Goal: Navigation & Orientation: Understand site structure

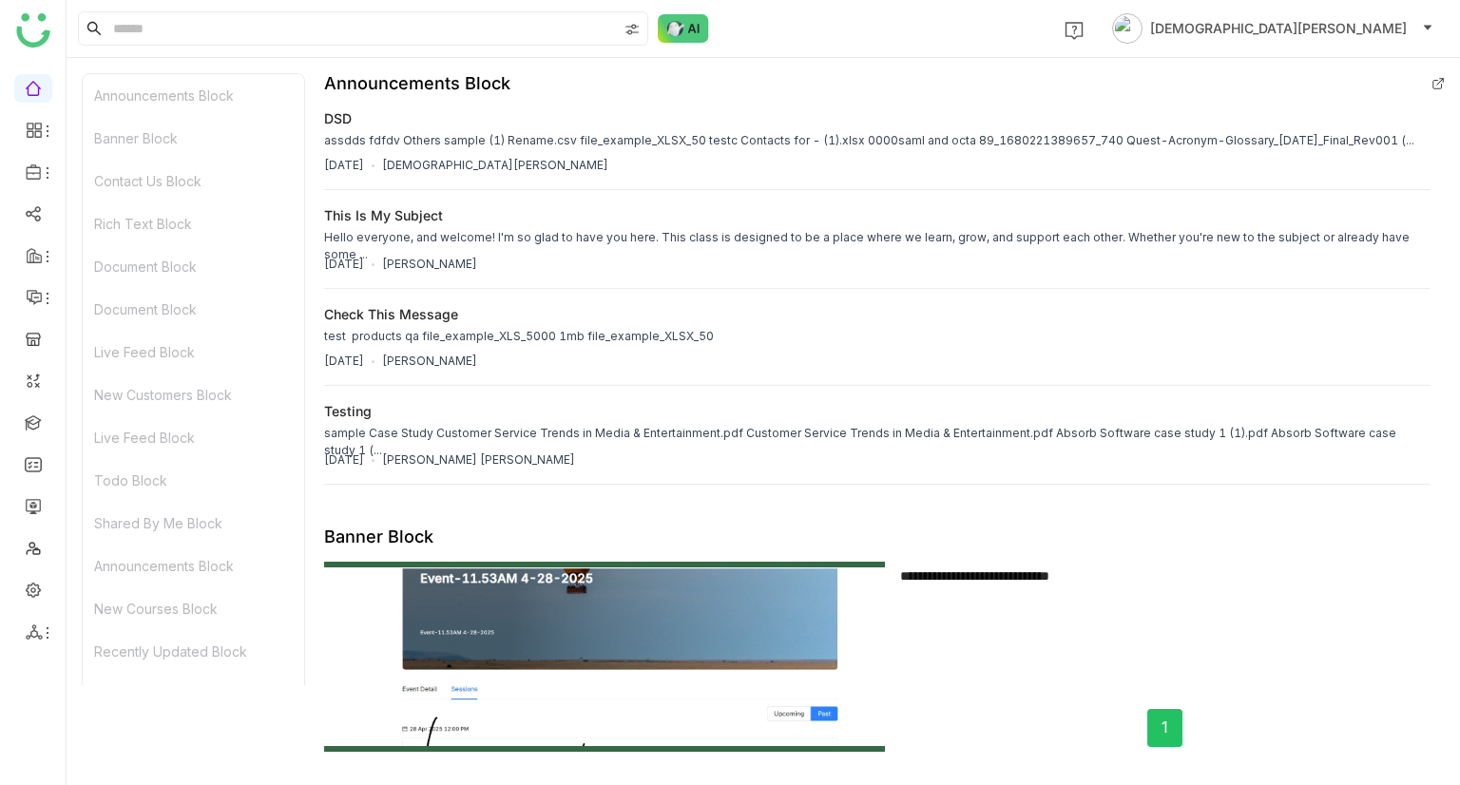
click at [123, 92] on div "Announcements Block" at bounding box center [193, 95] width 221 height 43
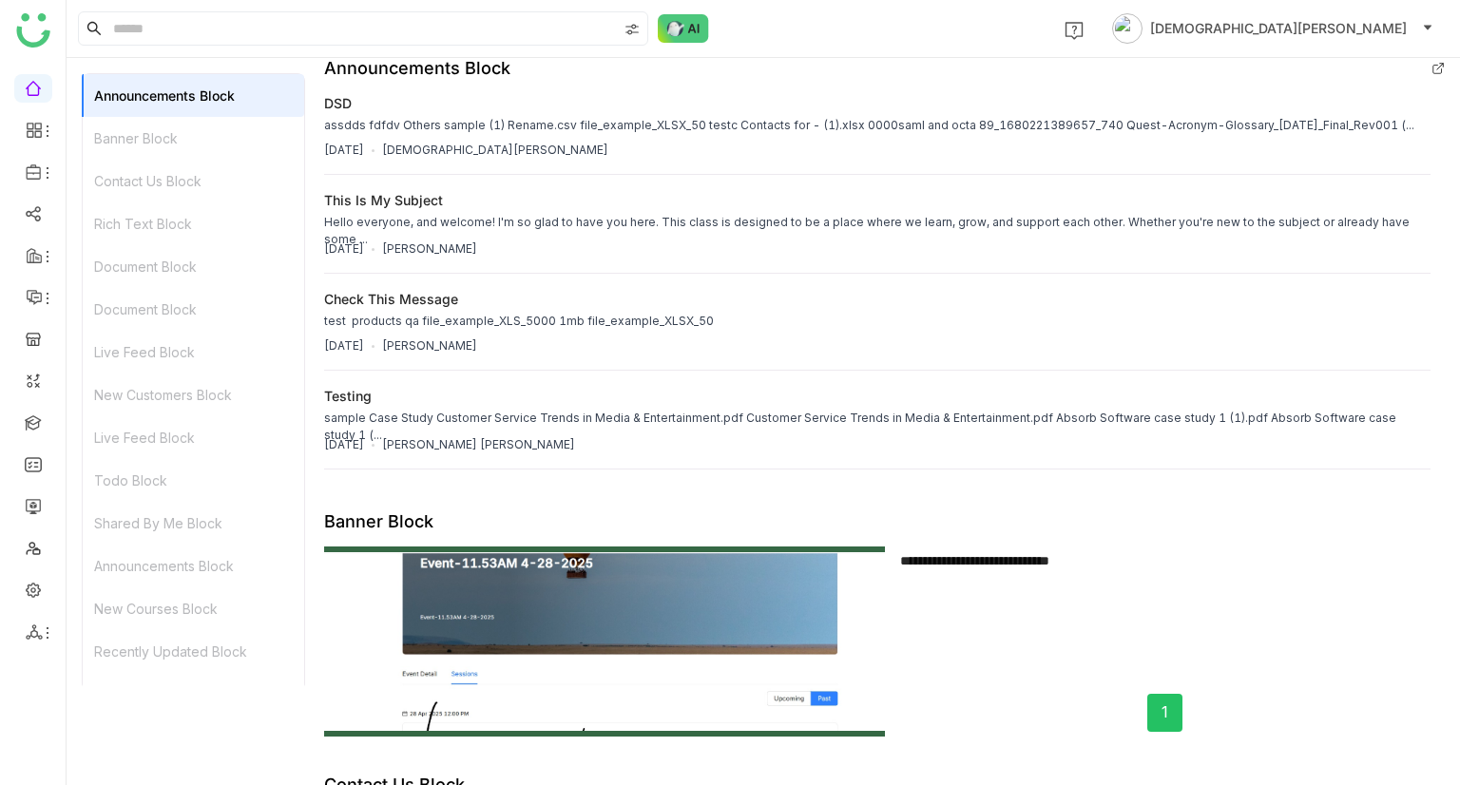
click at [147, 124] on div "Banner Block" at bounding box center [193, 138] width 221 height 43
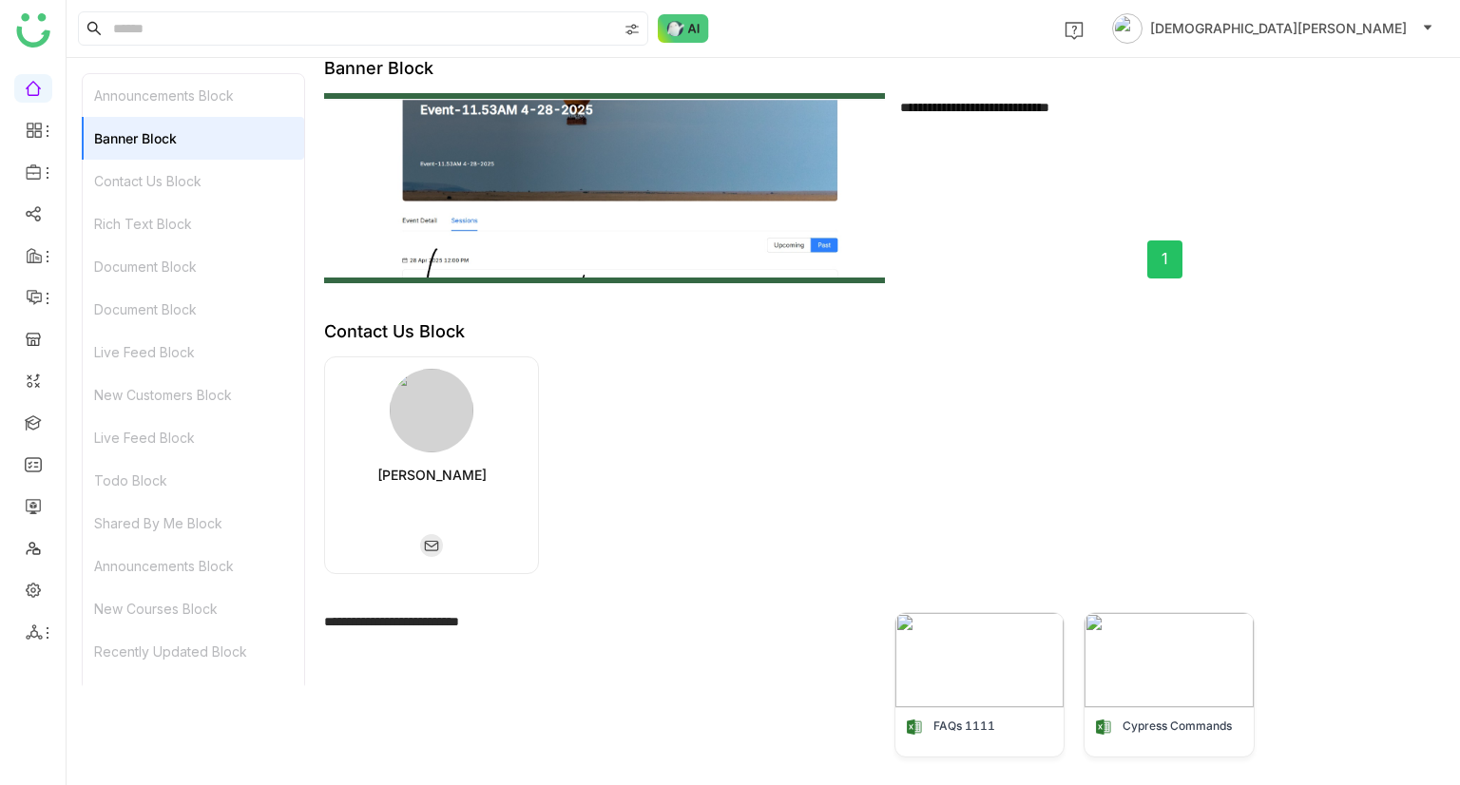
click at [167, 176] on div "Contact Us Block" at bounding box center [193, 181] width 221 height 43
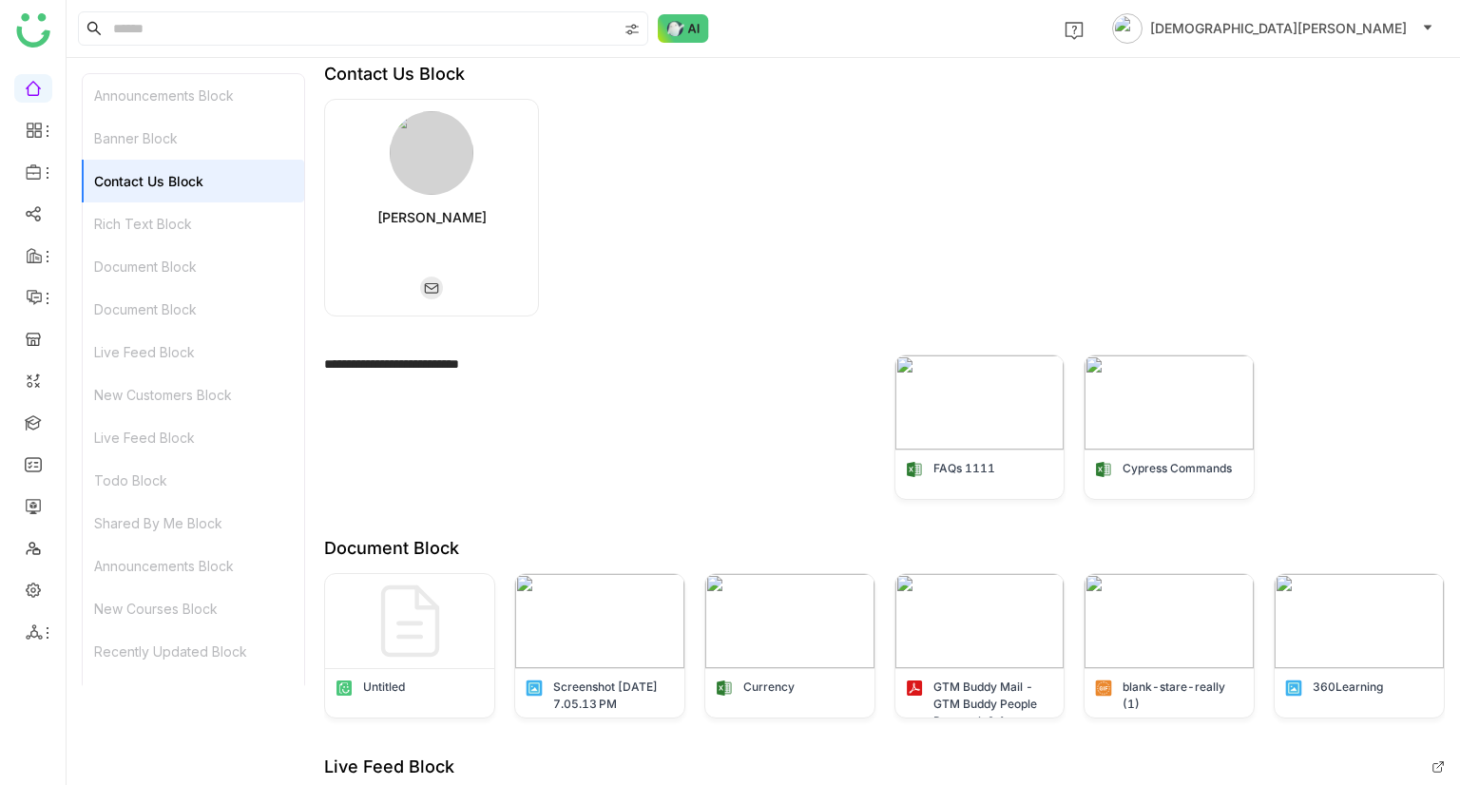
scroll to position [733, 0]
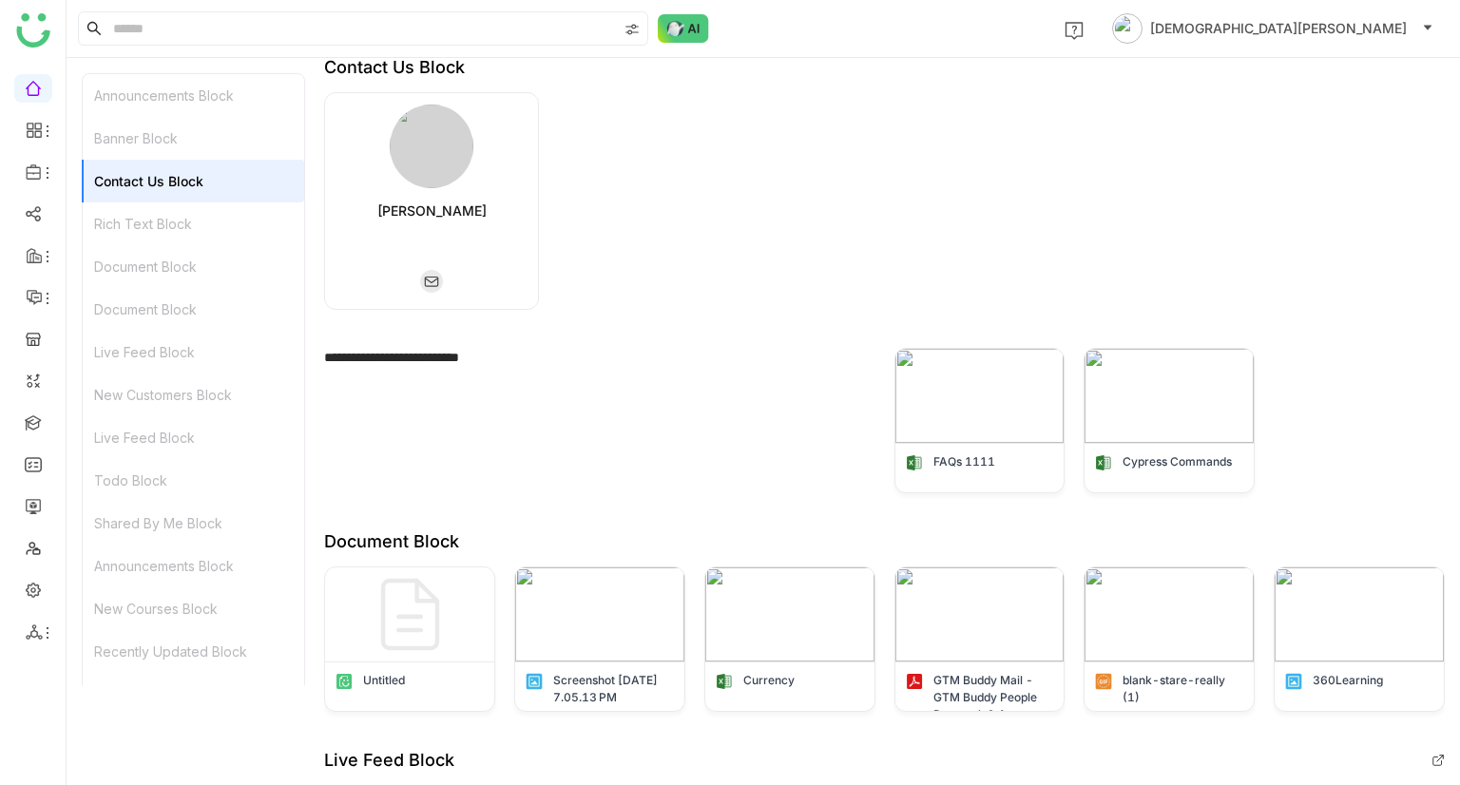
click at [180, 237] on div "Rich Text Block" at bounding box center [193, 223] width 221 height 43
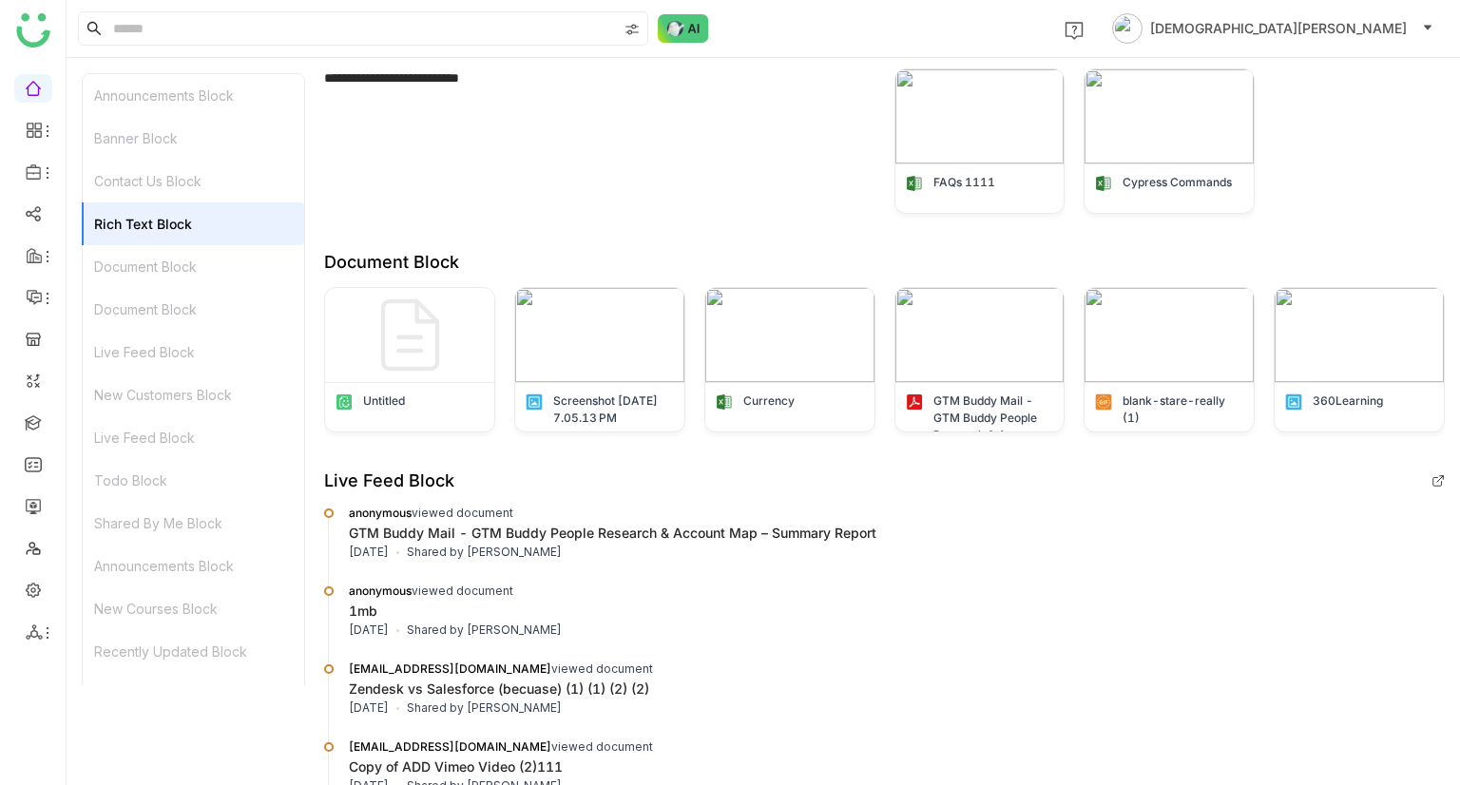
scroll to position [1024, 0]
